Goal: Task Accomplishment & Management: Use online tool/utility

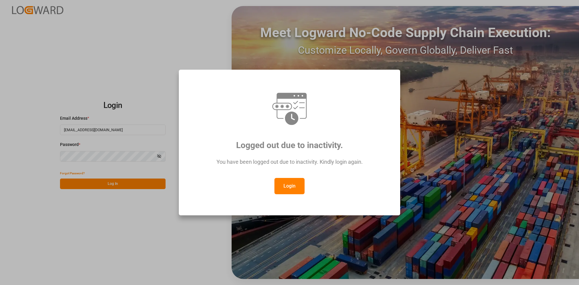
click at [283, 184] on button "Login" at bounding box center [289, 186] width 30 height 16
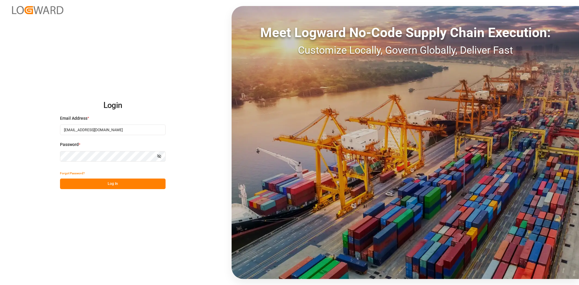
click at [119, 185] on button "Log In" at bounding box center [113, 183] width 106 height 11
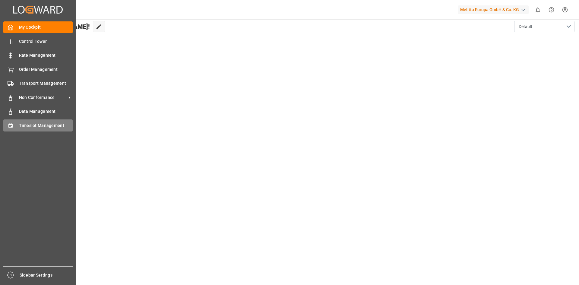
click at [15, 126] on div "Timeslot Management Timeslot Management" at bounding box center [37, 125] width 69 height 12
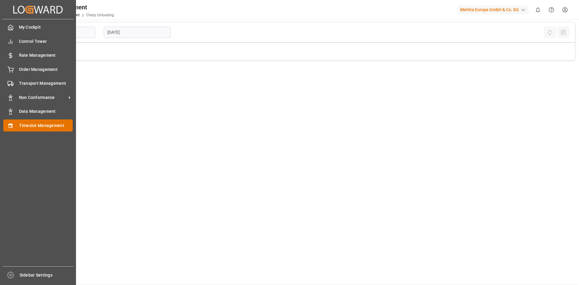
type input "Chezy Unloading"
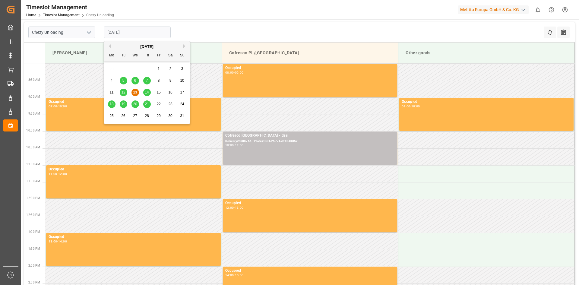
click at [146, 35] on input "[DATE]" at bounding box center [137, 32] width 67 height 11
click at [133, 104] on div "20" at bounding box center [135, 104] width 8 height 7
type input "[DATE]"
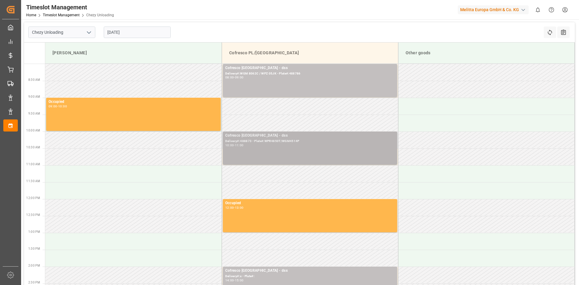
click at [309, 150] on div "Cofresco [GEOGRAPHIC_DATA] - dss Delivery#:488873 - Plate#:WPR4850T/WGM4514P 10…" at bounding box center [309, 148] width 169 height 31
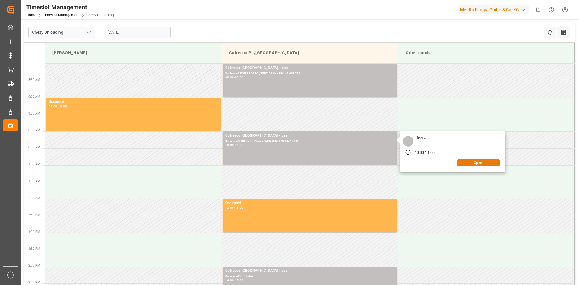
click at [474, 164] on button "Open" at bounding box center [478, 162] width 42 height 7
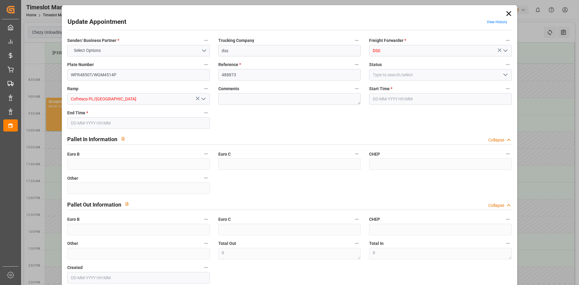
type input "[DATE] 10:00"
type input "[DATE] 11:00"
type input "[DATE] 09:34"
drag, startPoint x: 163, startPoint y: 76, endPoint x: 0, endPoint y: 71, distance: 162.6
click at [0, 71] on body "Created by potrace 1.15, written by [PERSON_NAME] [DATE]-[DATE] Created by potr…" at bounding box center [289, 142] width 579 height 285
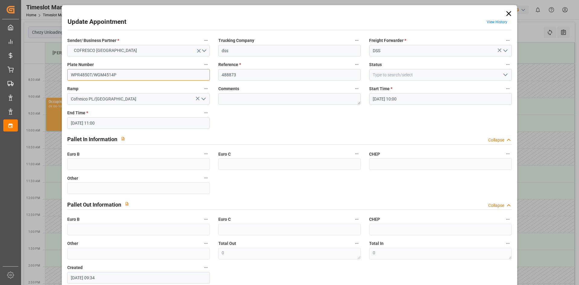
paste input "PGN025LC/WGM7294R"
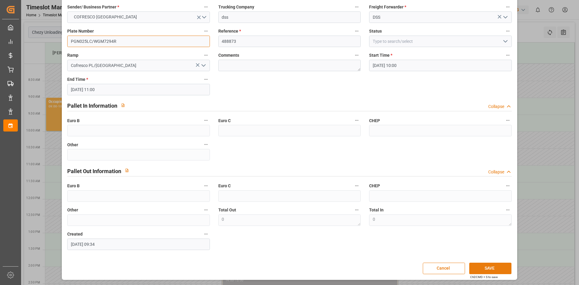
type input "PGN025LC/WGM7294R"
click at [482, 273] on button "SAVE" at bounding box center [490, 268] width 42 height 11
